Goal: Task Accomplishment & Management: Manage account settings

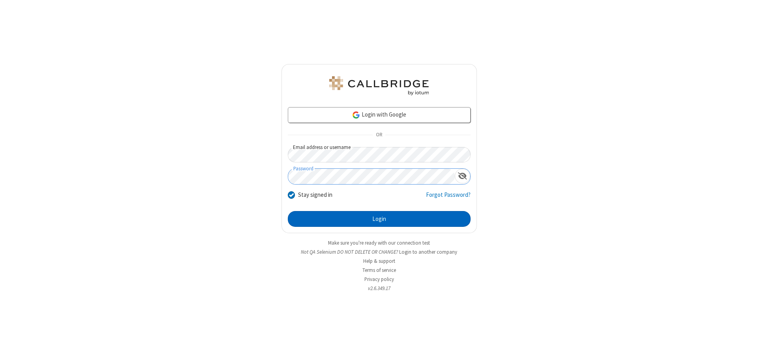
click at [379, 219] on button "Login" at bounding box center [379, 219] width 183 height 16
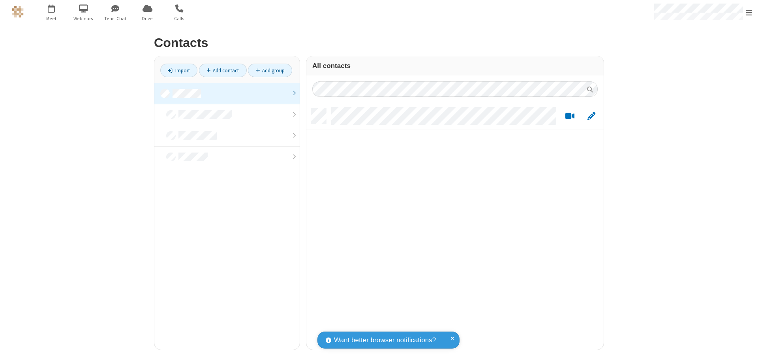
scroll to position [241, 291]
click at [227, 93] on link at bounding box center [226, 93] width 145 height 21
click at [223, 70] on link "Add contact" at bounding box center [223, 70] width 48 height 13
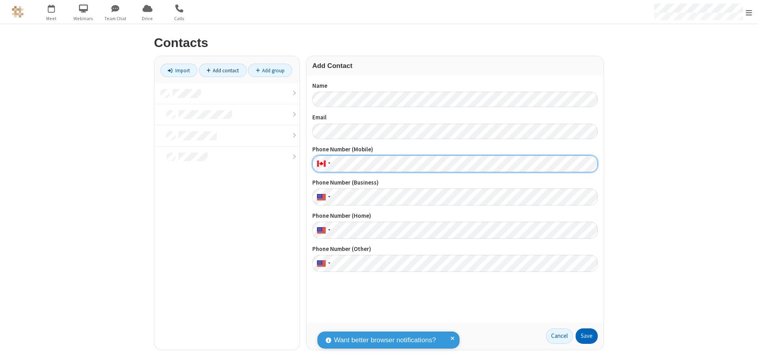
click at [587, 336] on button "Save" at bounding box center [587, 336] width 22 height 16
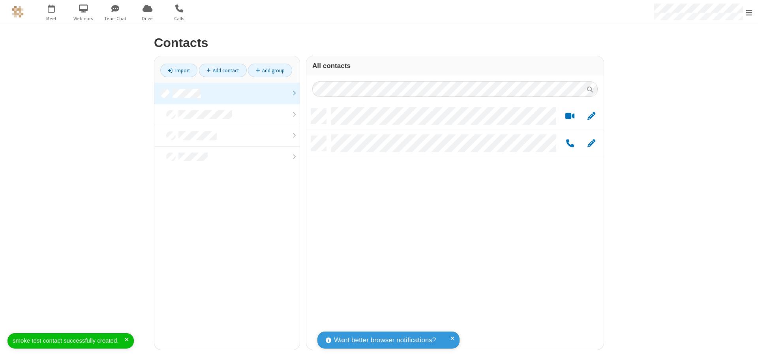
scroll to position [241, 291]
